Goal: Information Seeking & Learning: Check status

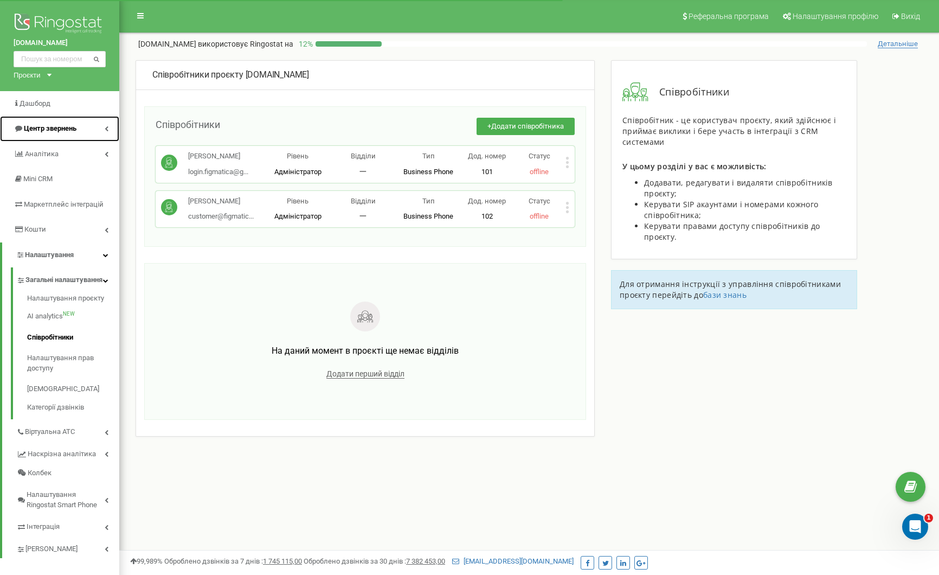
click at [61, 129] on span "Центр звернень" at bounding box center [50, 128] width 53 height 8
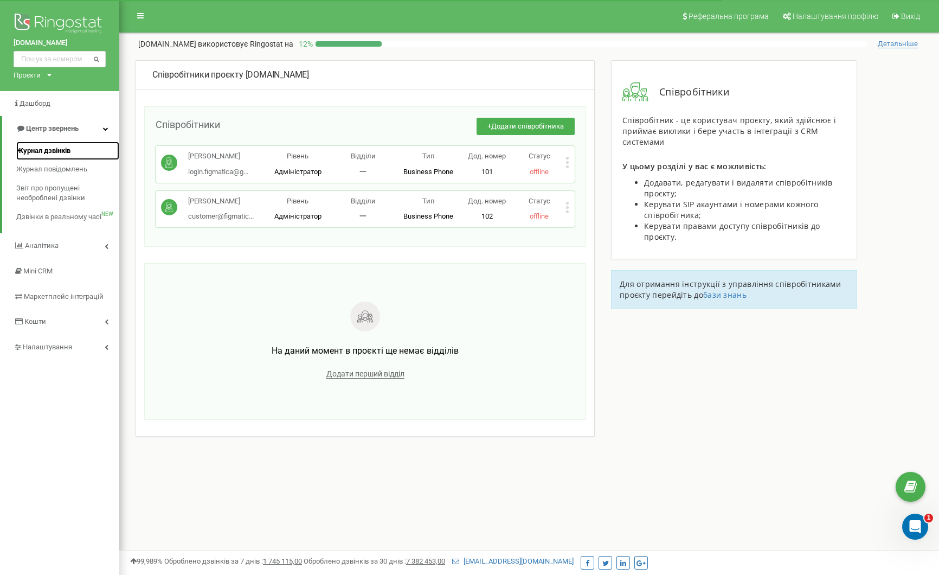
click at [41, 154] on span "Журнал дзвінків" at bounding box center [43, 151] width 54 height 10
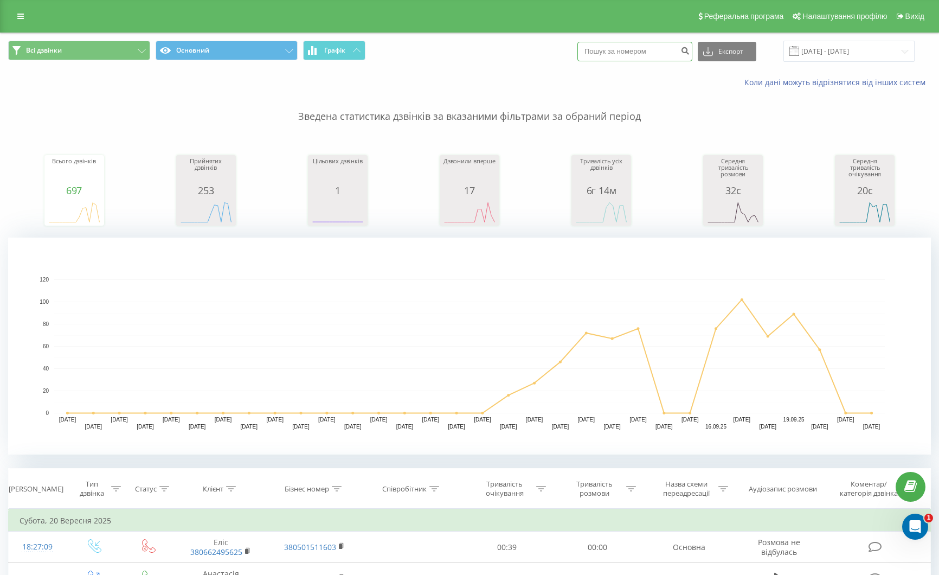
click at [631, 54] on input at bounding box center [634, 52] width 115 height 20
paste input "+380954249078"
type input "+380954249078"
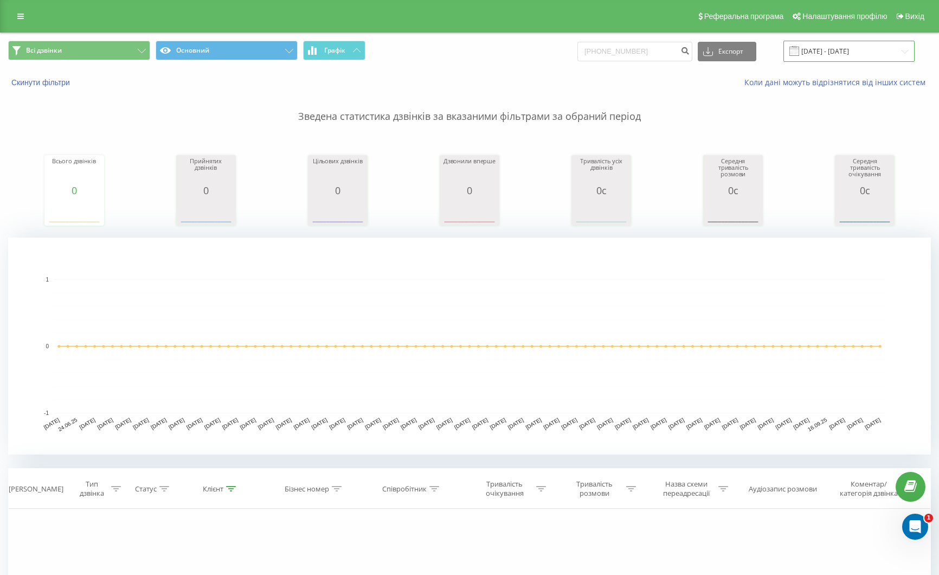
click at [862, 50] on input "22.06.2025 - 22.09.2025" at bounding box center [848, 51] width 131 height 21
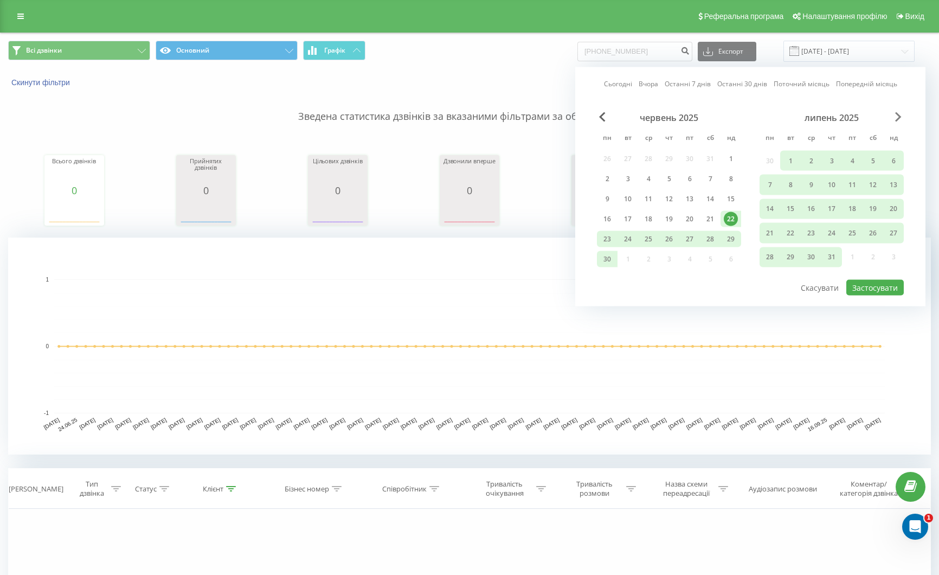
click at [899, 119] on span "Next Month" at bounding box center [898, 117] width 7 height 10
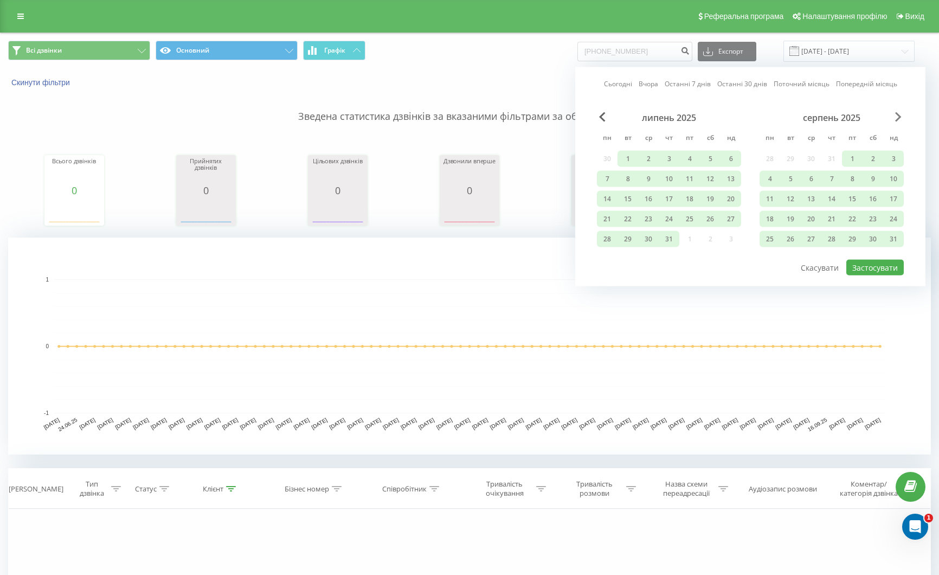
click at [899, 119] on span "Next Month" at bounding box center [898, 117] width 7 height 10
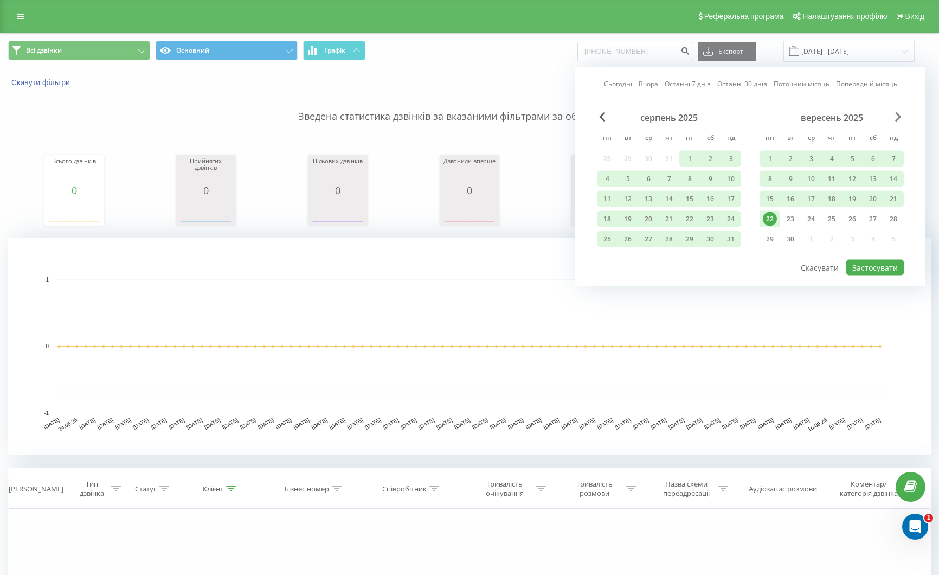
click at [899, 119] on span "Next Month" at bounding box center [898, 117] width 7 height 10
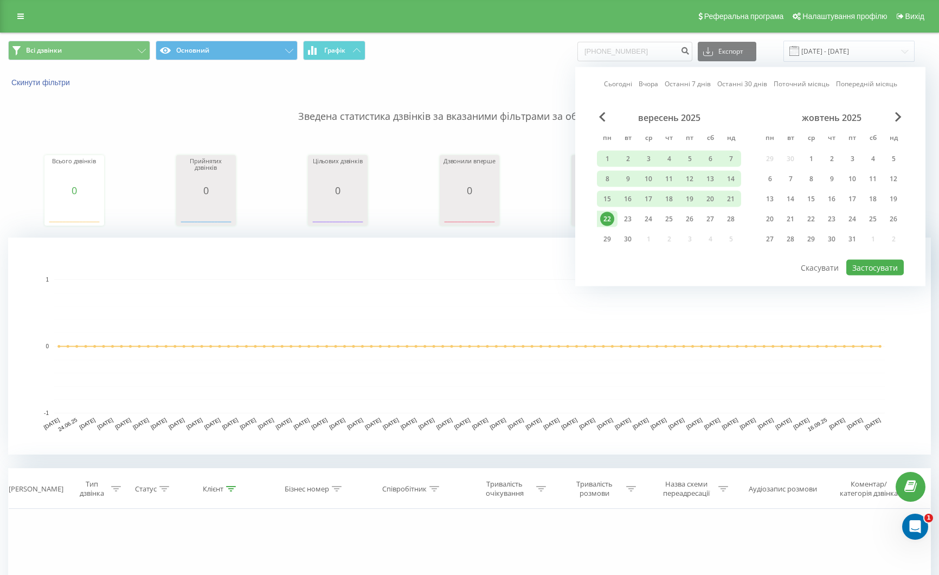
click at [605, 213] on div "22" at bounding box center [607, 219] width 14 height 14
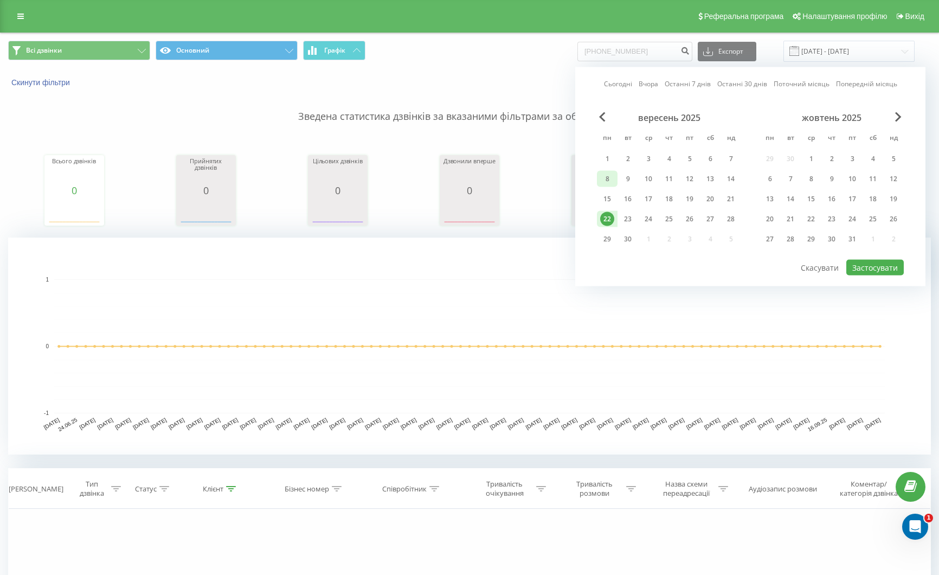
click at [605, 171] on div "8" at bounding box center [607, 179] width 21 height 16
click at [893, 268] on button "Застосувати" at bounding box center [874, 268] width 57 height 16
type input "08.09.2025 - 22.09.2025"
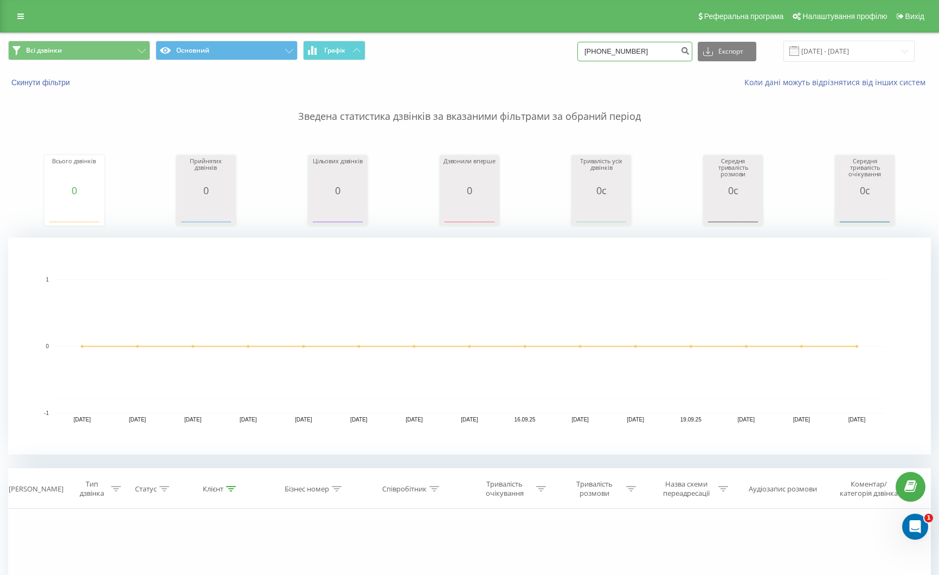
click at [674, 55] on input "+380954249078" at bounding box center [634, 52] width 115 height 20
click at [613, 79] on div "Коли дані можуть відрізнятися вiд інших систем" at bounding box center [645, 82] width 586 height 11
click at [21, 14] on icon at bounding box center [20, 16] width 7 height 8
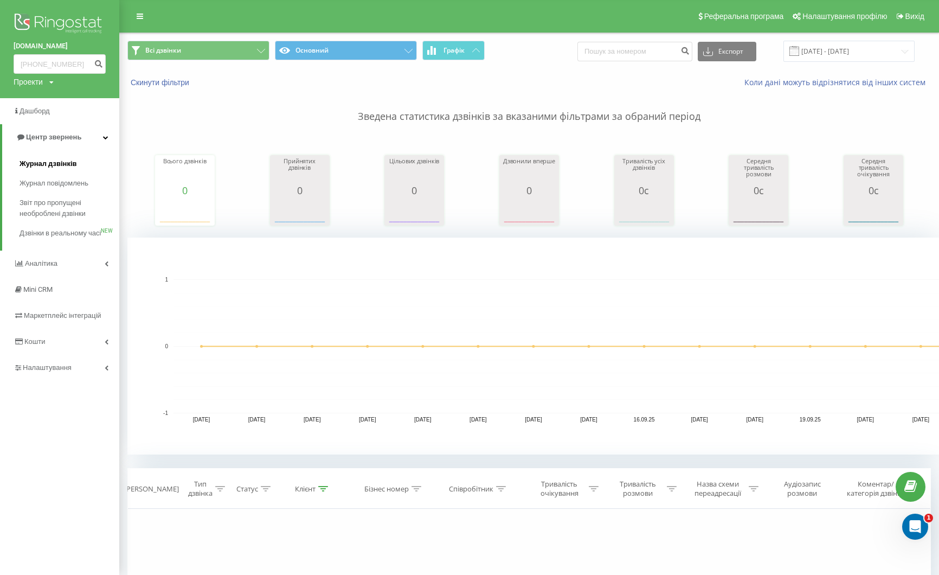
click at [61, 161] on span "Журнал дзвінків" at bounding box center [48, 163] width 57 height 11
click at [57, 267] on span "Аналiтика" at bounding box center [42, 263] width 35 height 8
